Goal: Information Seeking & Learning: Learn about a topic

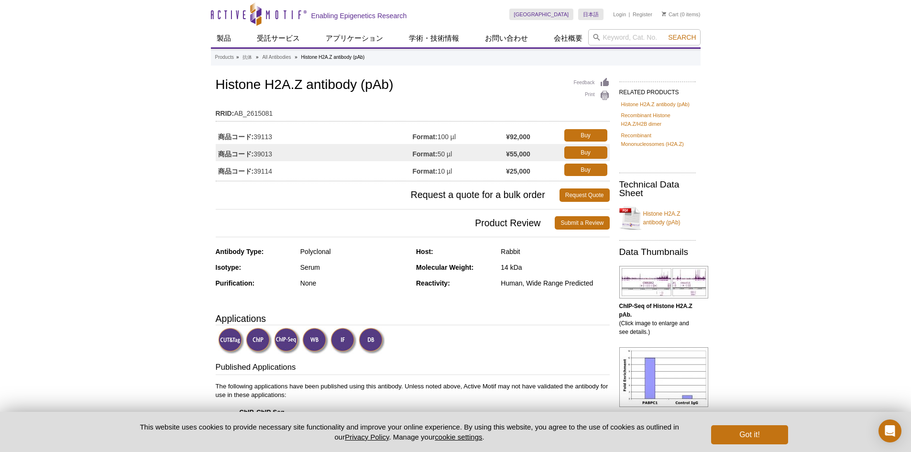
click at [342, 344] on img at bounding box center [344, 341] width 26 height 26
click at [341, 339] on img at bounding box center [344, 341] width 26 height 26
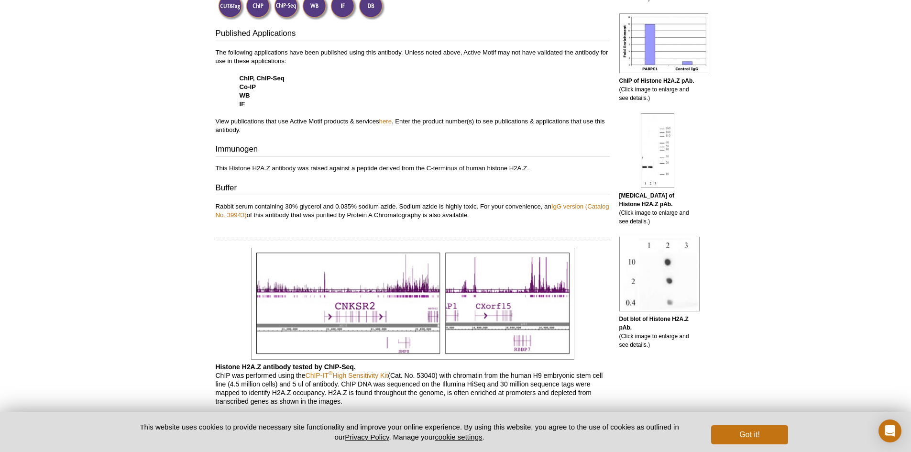
scroll to position [334, 0]
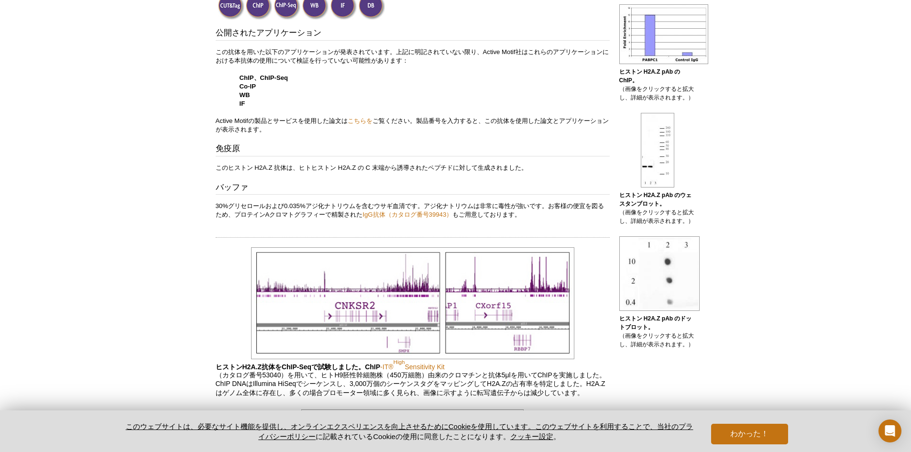
click at [506, 141] on div "公開されたアプリケーション この抗体を用いた以下のアプリケーションが発表されています。上記に明記されていない限り、Active Motif社はこれらのアプリケ…" at bounding box center [413, 123] width 394 height 192
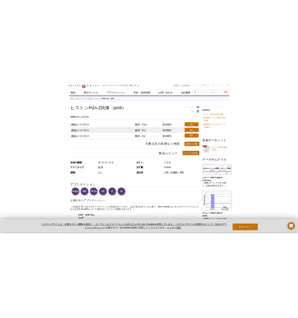
scroll to position [0, 0]
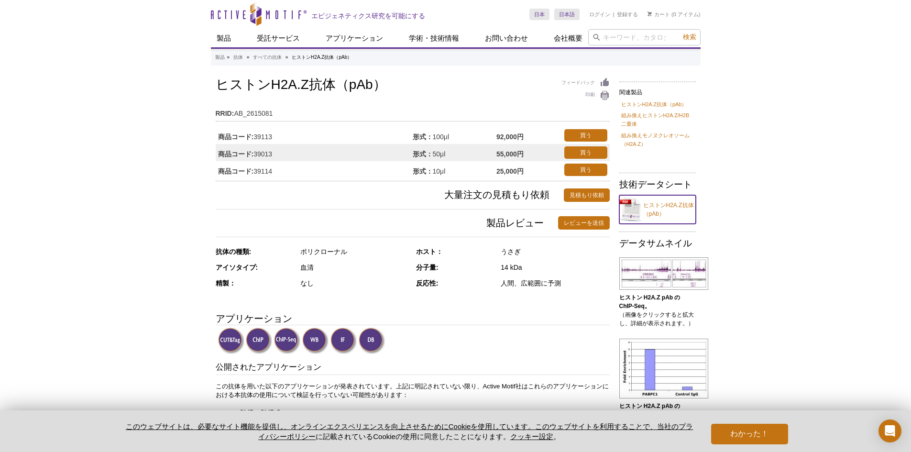
click at [666, 203] on font "ヒストンH2A.Z抗体（pAb）" at bounding box center [669, 209] width 51 height 15
select select "<font dir="auto" style="vertical-align: inherit;"><font dir="auto" style="verti…"
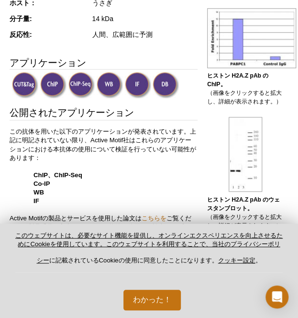
scroll to position [301, 0]
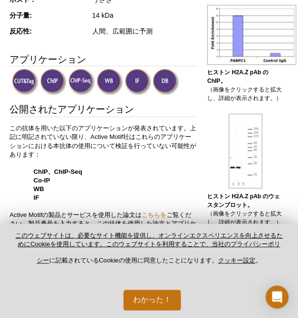
click at [135, 76] on img at bounding box center [138, 81] width 26 height 26
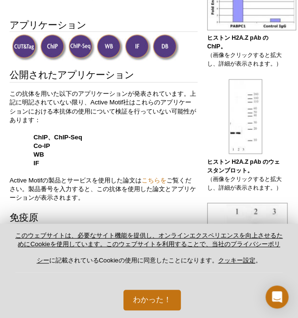
scroll to position [342, 0]
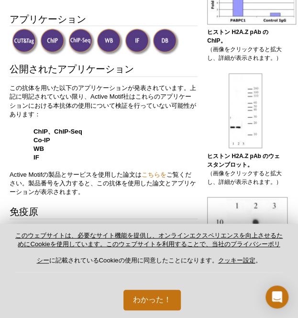
click at [99, 40] on img at bounding box center [110, 41] width 26 height 26
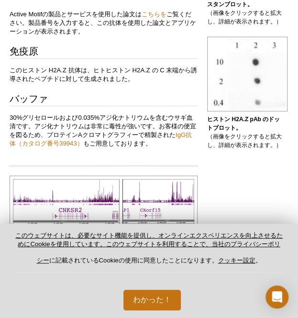
scroll to position [501, 0]
